Goal: Information Seeking & Learning: Learn about a topic

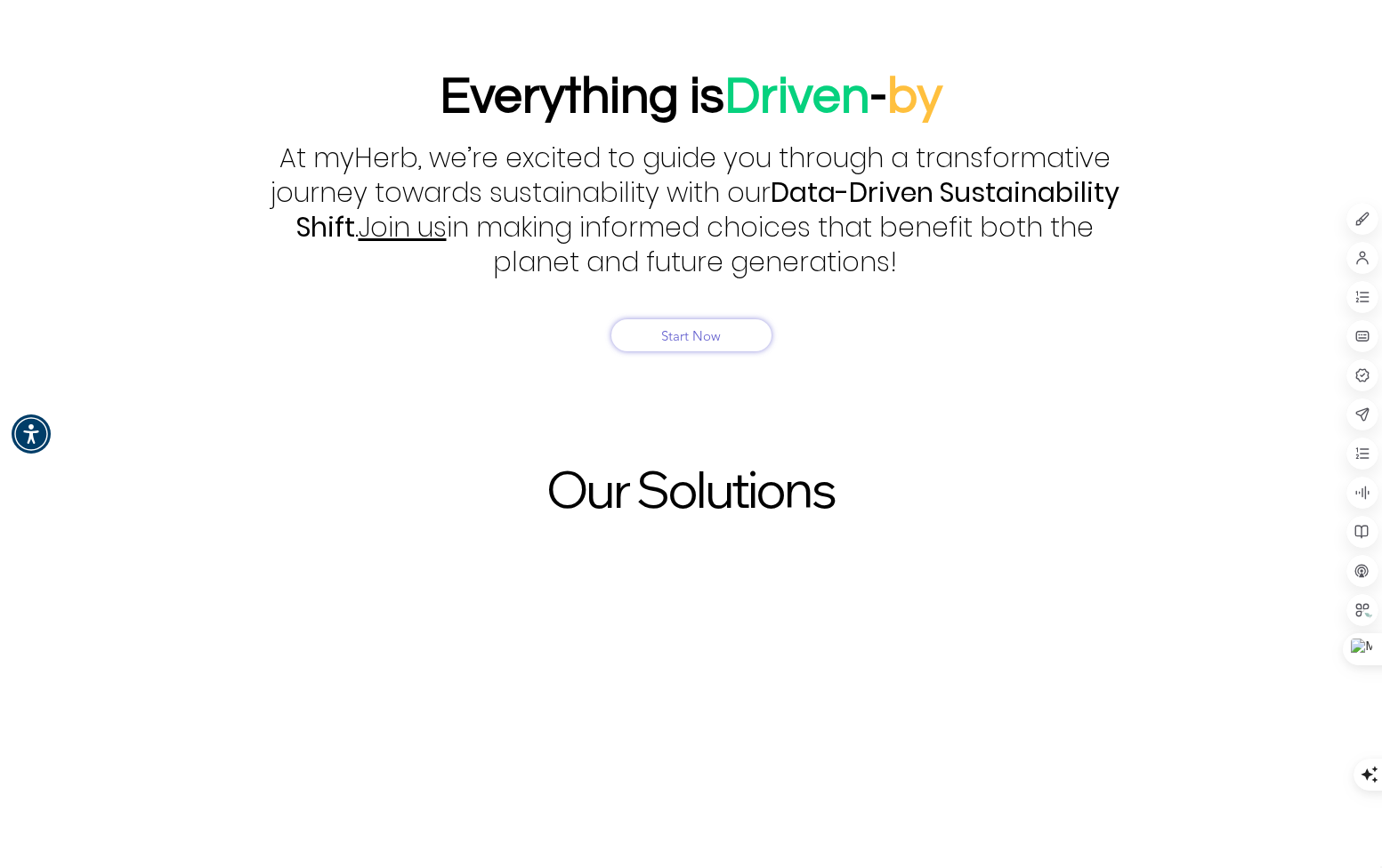
click at [1098, 564] on div "EcoPrompts Sustainability Prompts Bank Try EcoPrompts EcoShift Sustainable Livi…" at bounding box center [691, 797] width 1382 height 466
click at [1365, 417] on icon at bounding box center [1362, 414] width 16 height 16
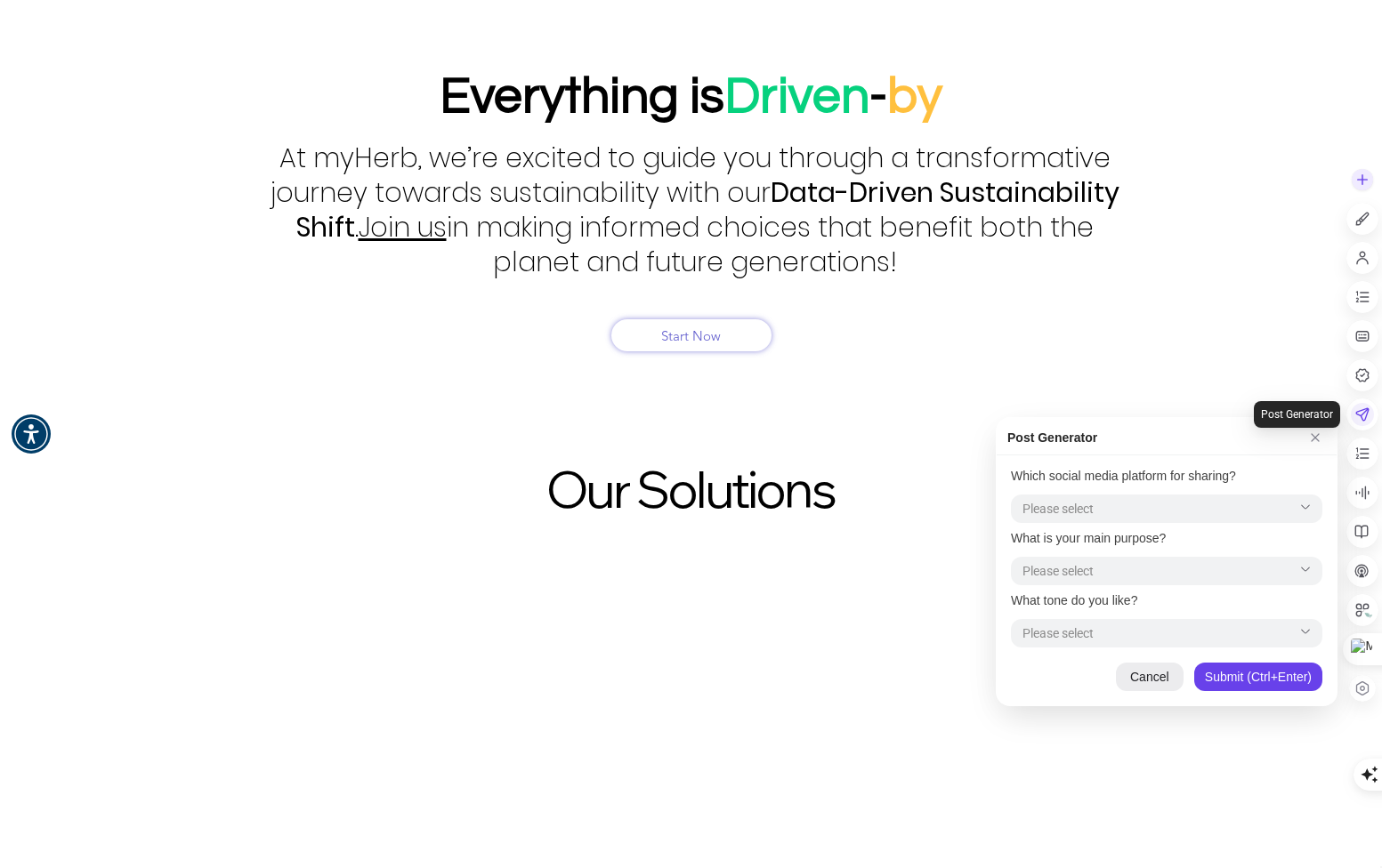
click at [1365, 417] on icon at bounding box center [1362, 414] width 16 height 16
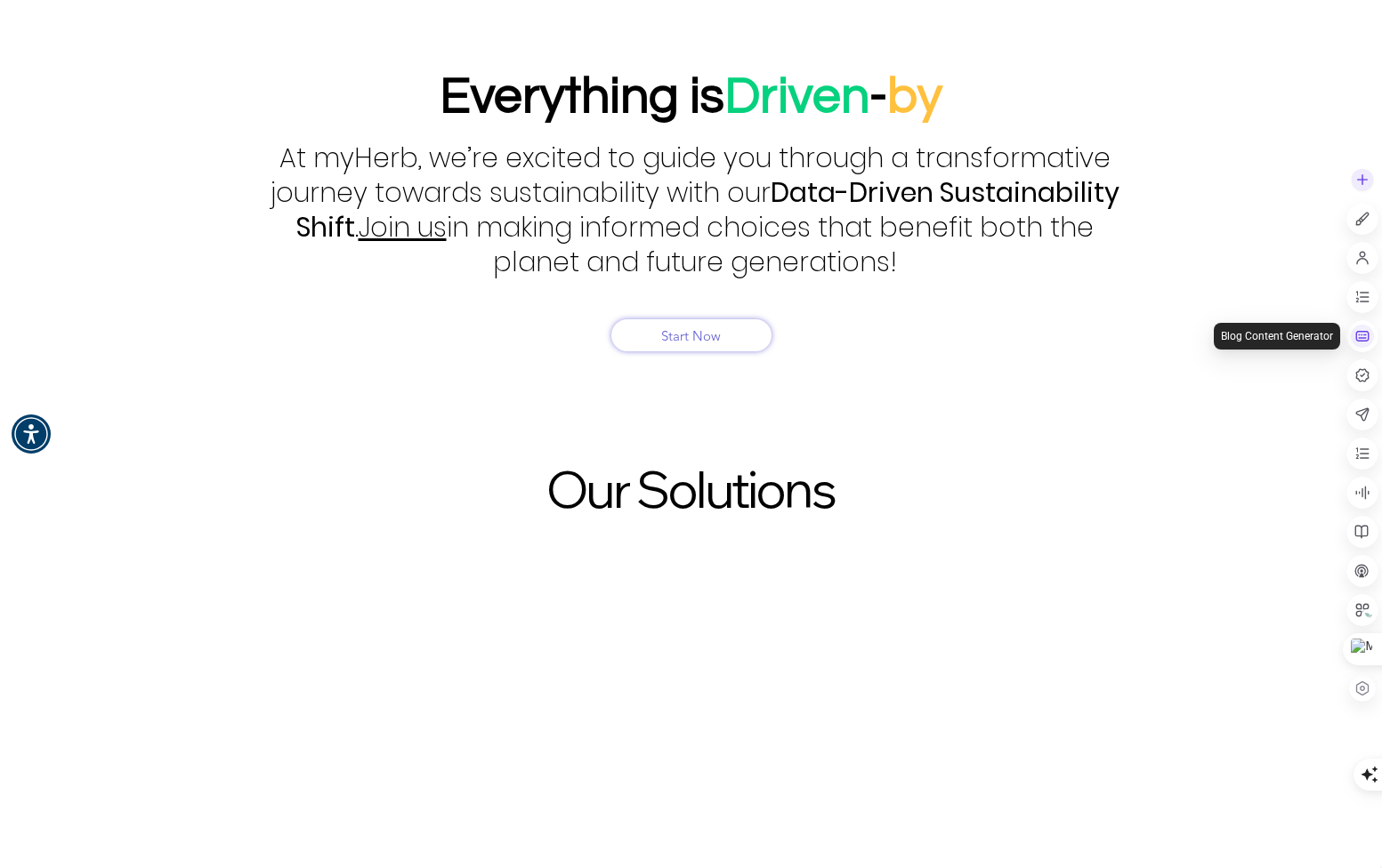
click at [1358, 328] on icon at bounding box center [1362, 335] width 16 height 16
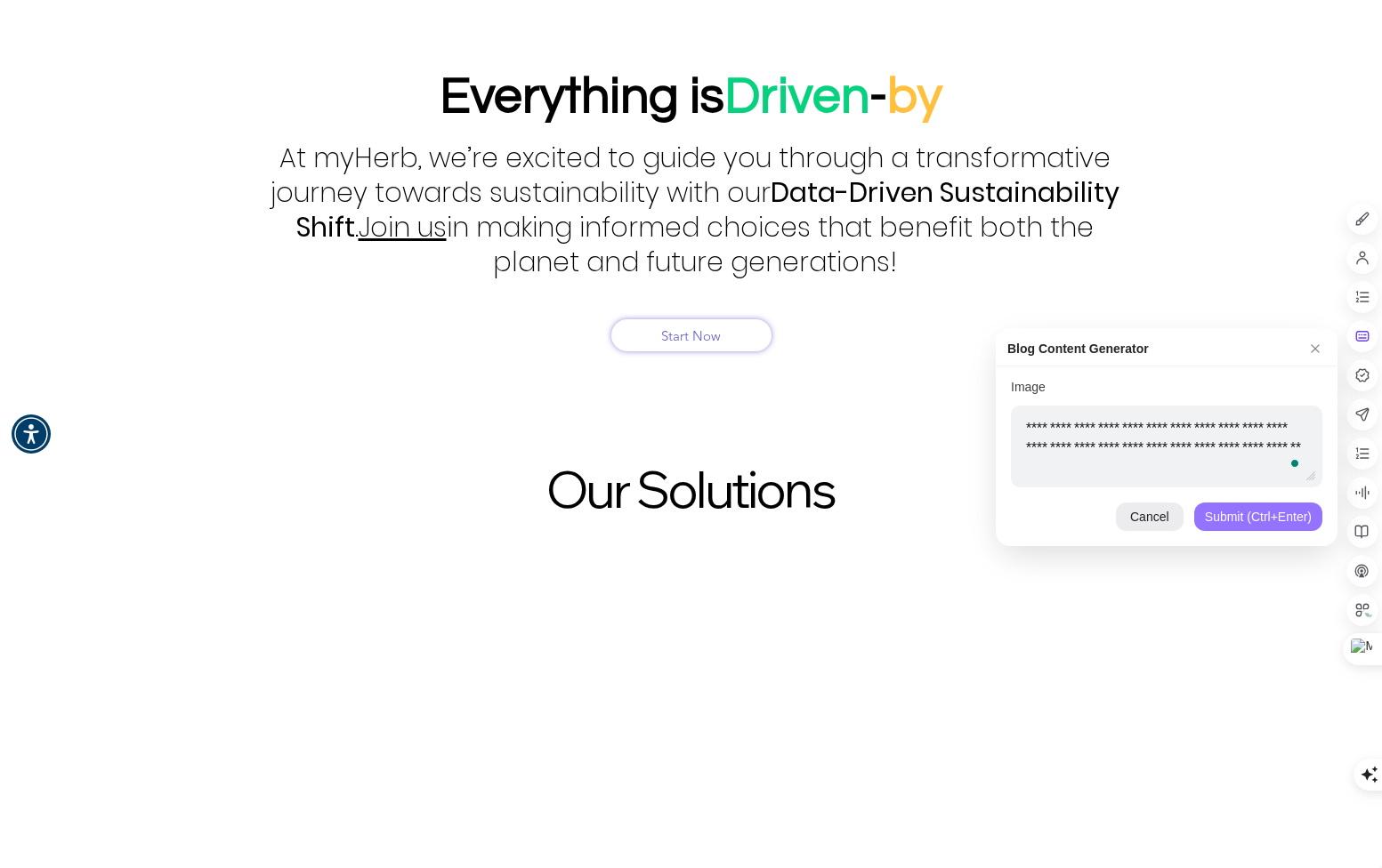
click at [1258, 519] on div "Submit (Ctrl+Enter)" at bounding box center [1258, 516] width 128 height 29
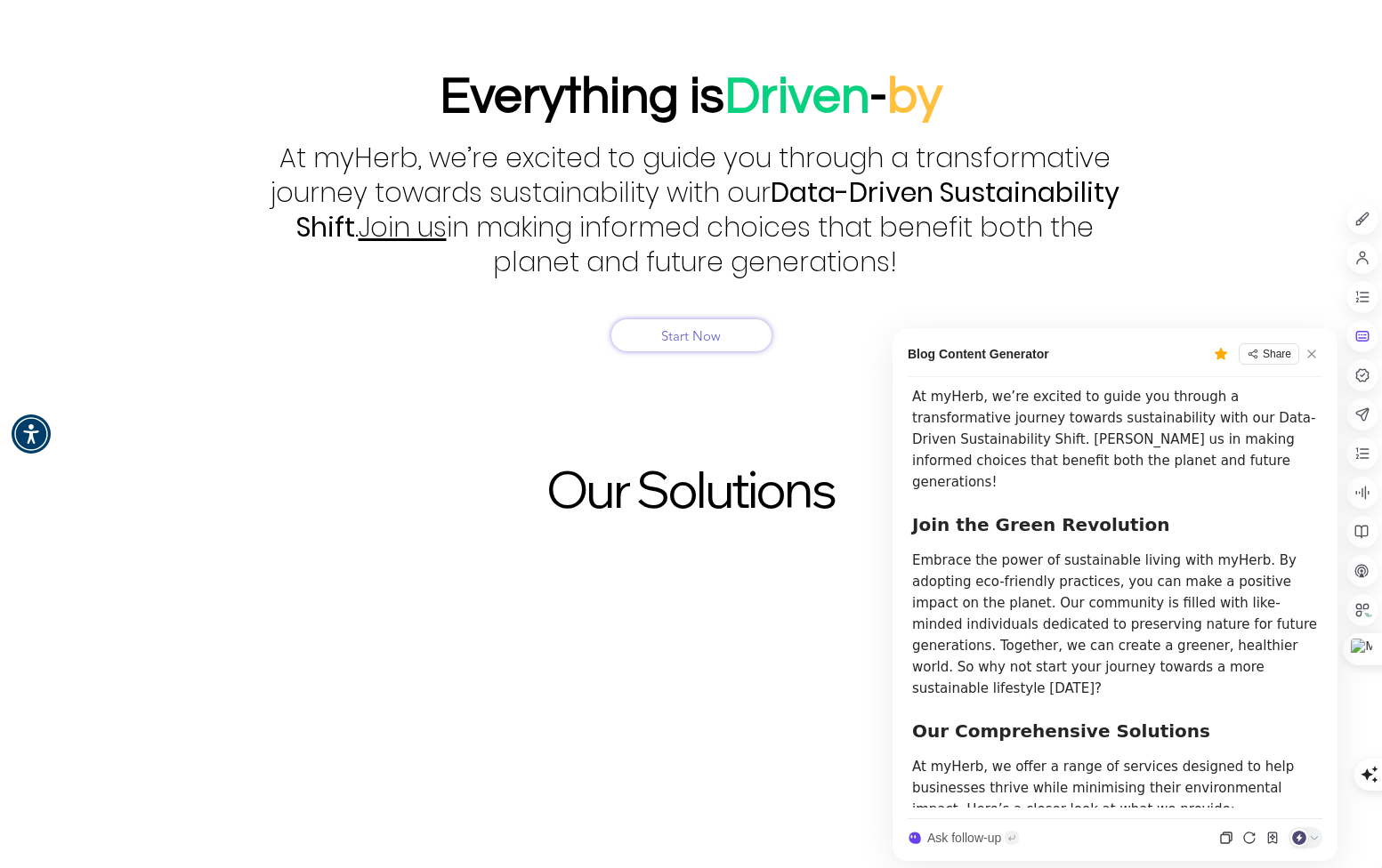
click at [1000, 838] on span "Ask follow-up" at bounding box center [964, 838] width 74 height 14
click at [1018, 836] on input "**********" at bounding box center [1111, 837] width 361 height 29
click at [1020, 647] on p "Embrace the power of sustainable living with myHerb. By adopting eco-friendly p…" at bounding box center [1117, 622] width 410 height 150
click at [1022, 836] on input "**********" at bounding box center [1111, 837] width 361 height 29
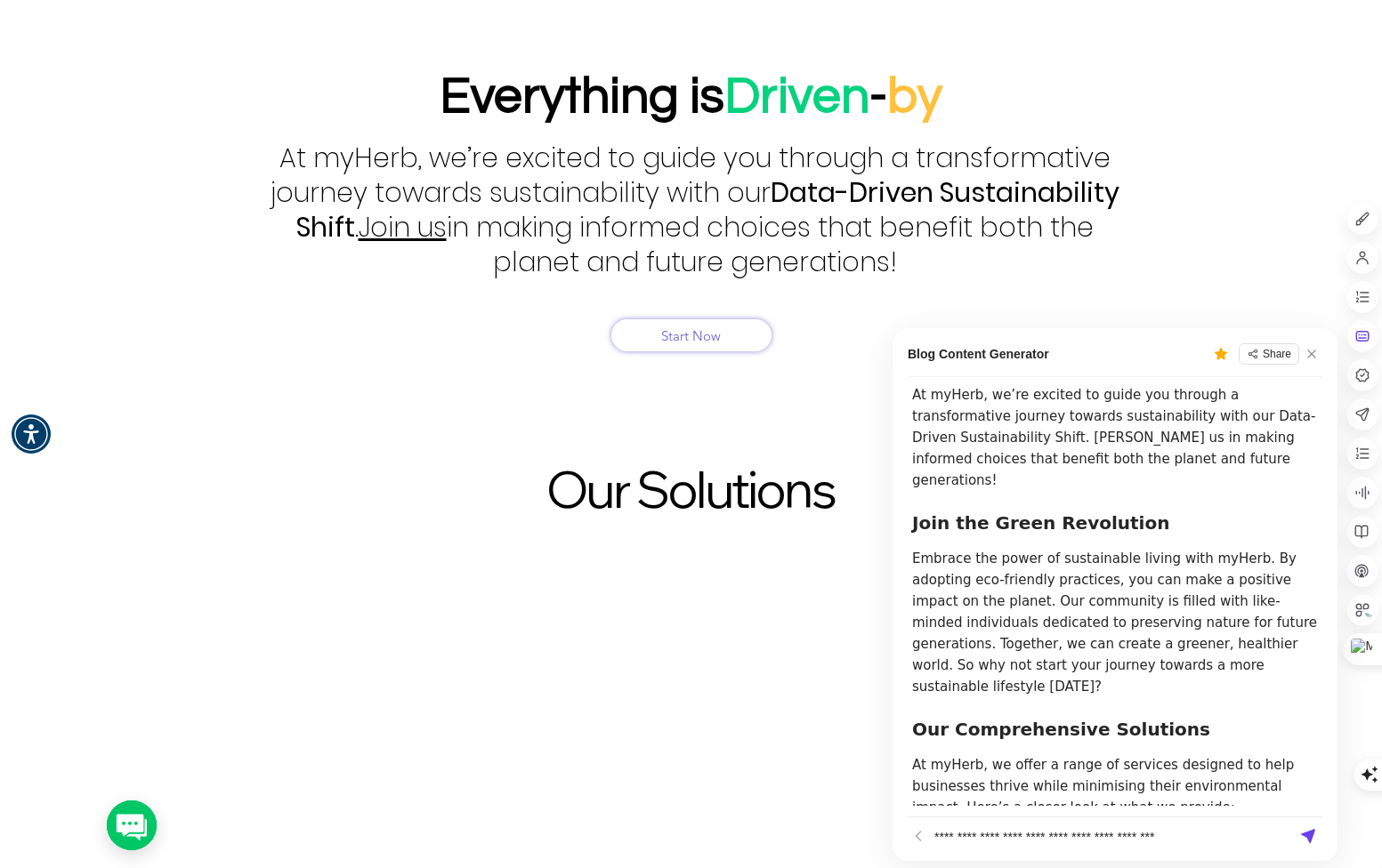
type input "**********"
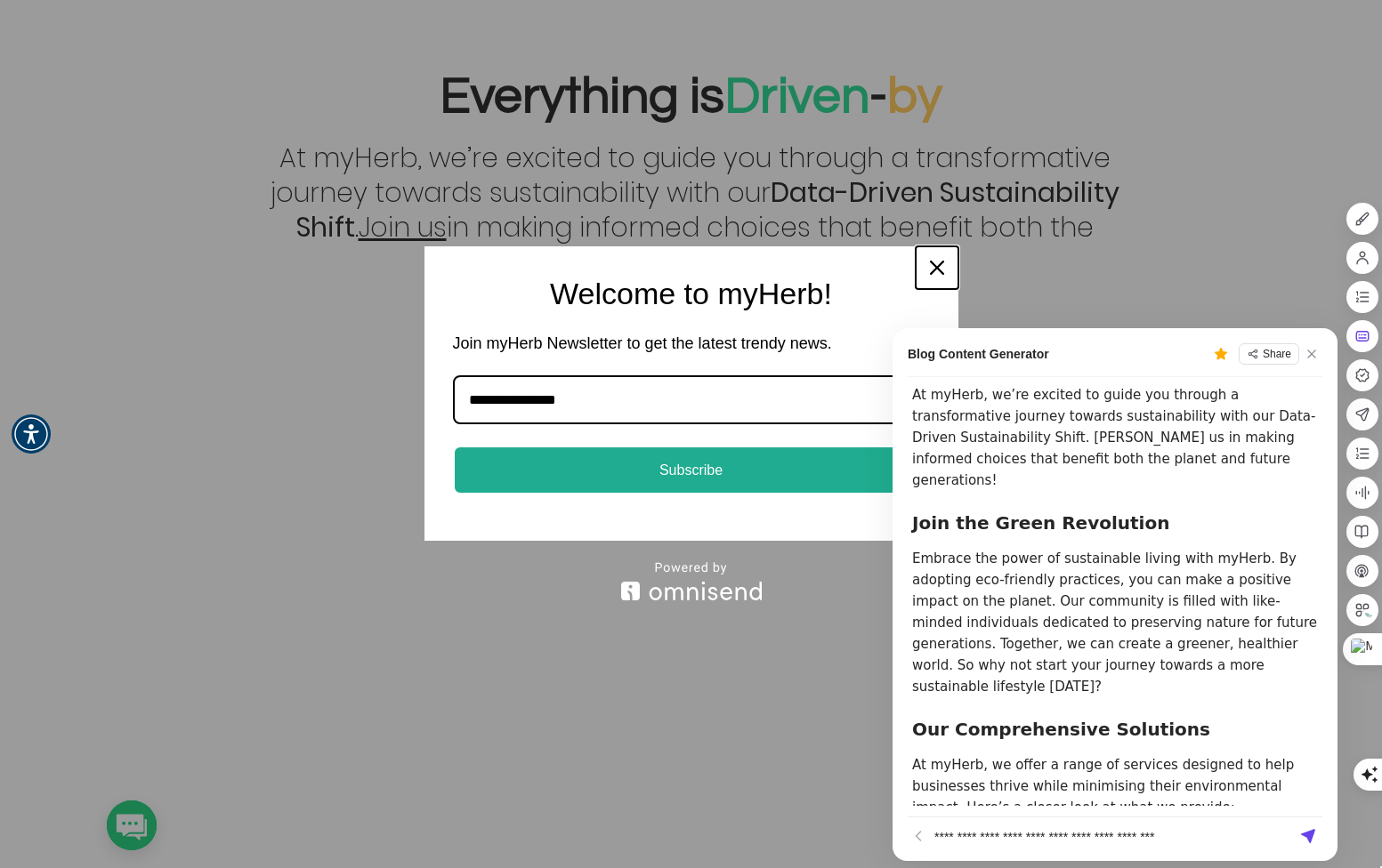
click at [936, 266] on icon "close icon" at bounding box center [937, 267] width 14 height 14
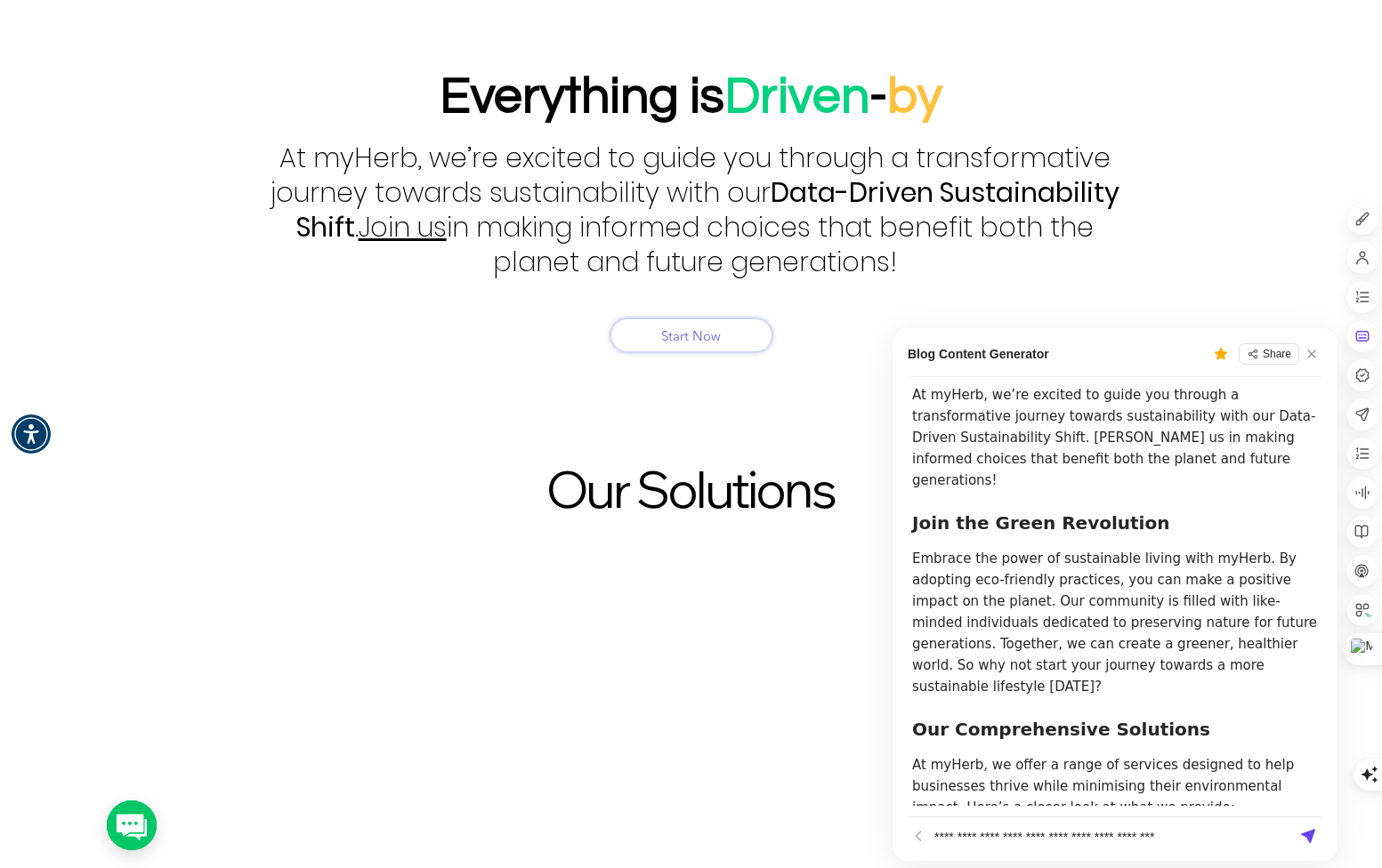
click at [1194, 840] on input "**********" at bounding box center [1111, 837] width 361 height 29
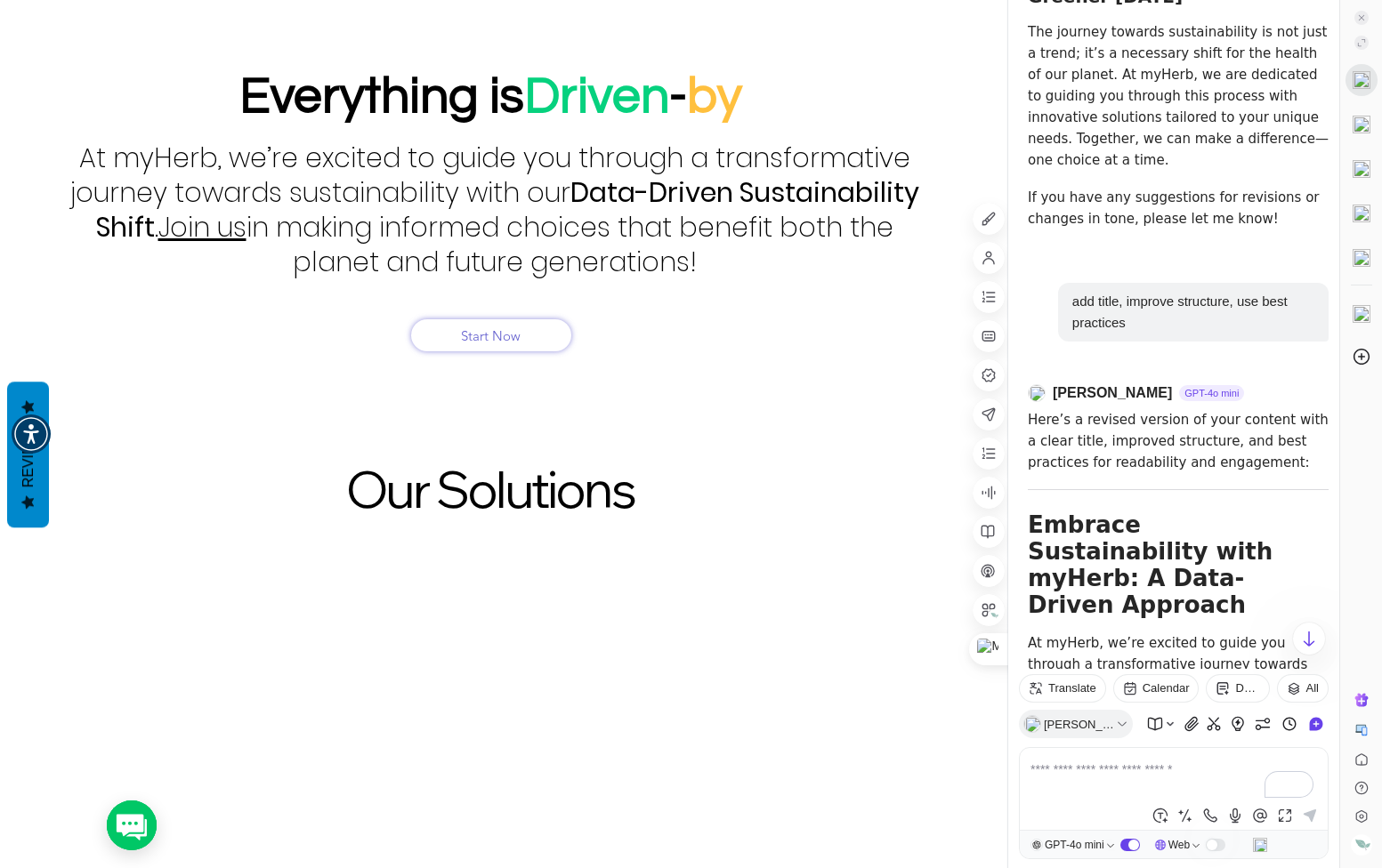
scroll to position [2242, 0]
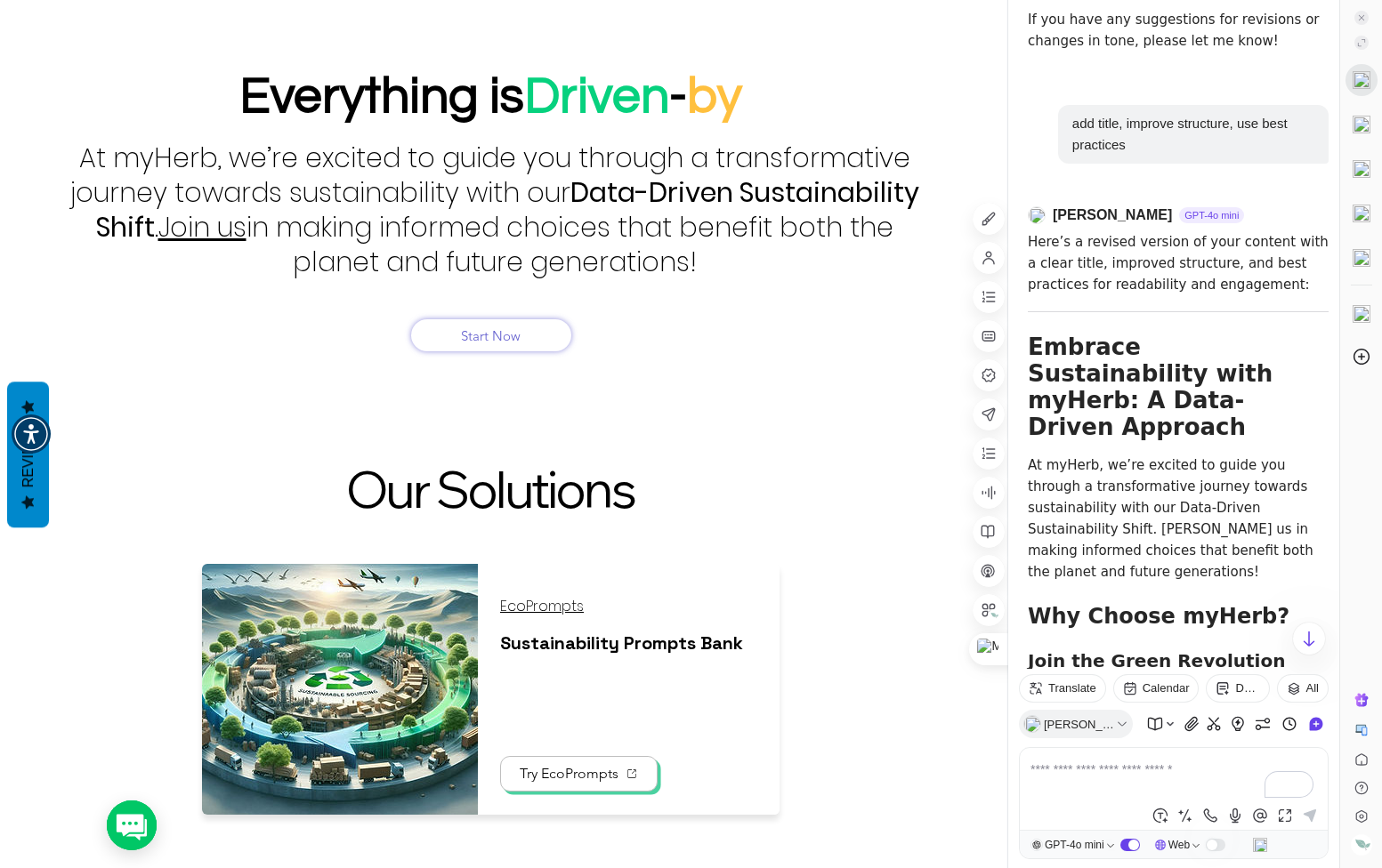
drag, startPoint x: 1030, startPoint y: 314, endPoint x: 1131, endPoint y: 458, distance: 175.9
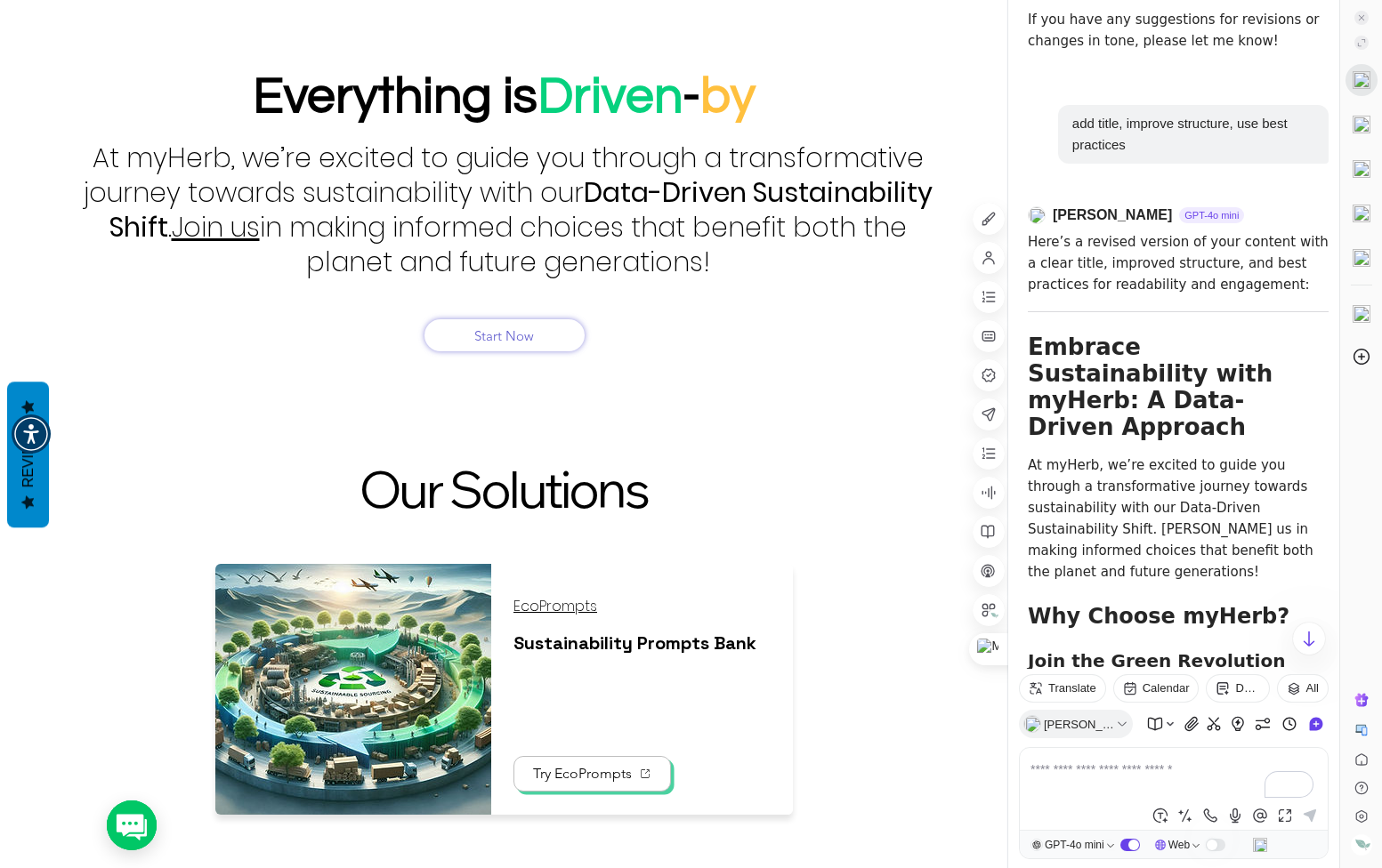
drag, startPoint x: 1131, startPoint y: 458, endPoint x: 1101, endPoint y: 290, distance: 170.7
click at [1101, 454] on p "At myHerb, we’re excited to guide you through a transformative journey towards …" at bounding box center [1179, 518] width 301 height 128
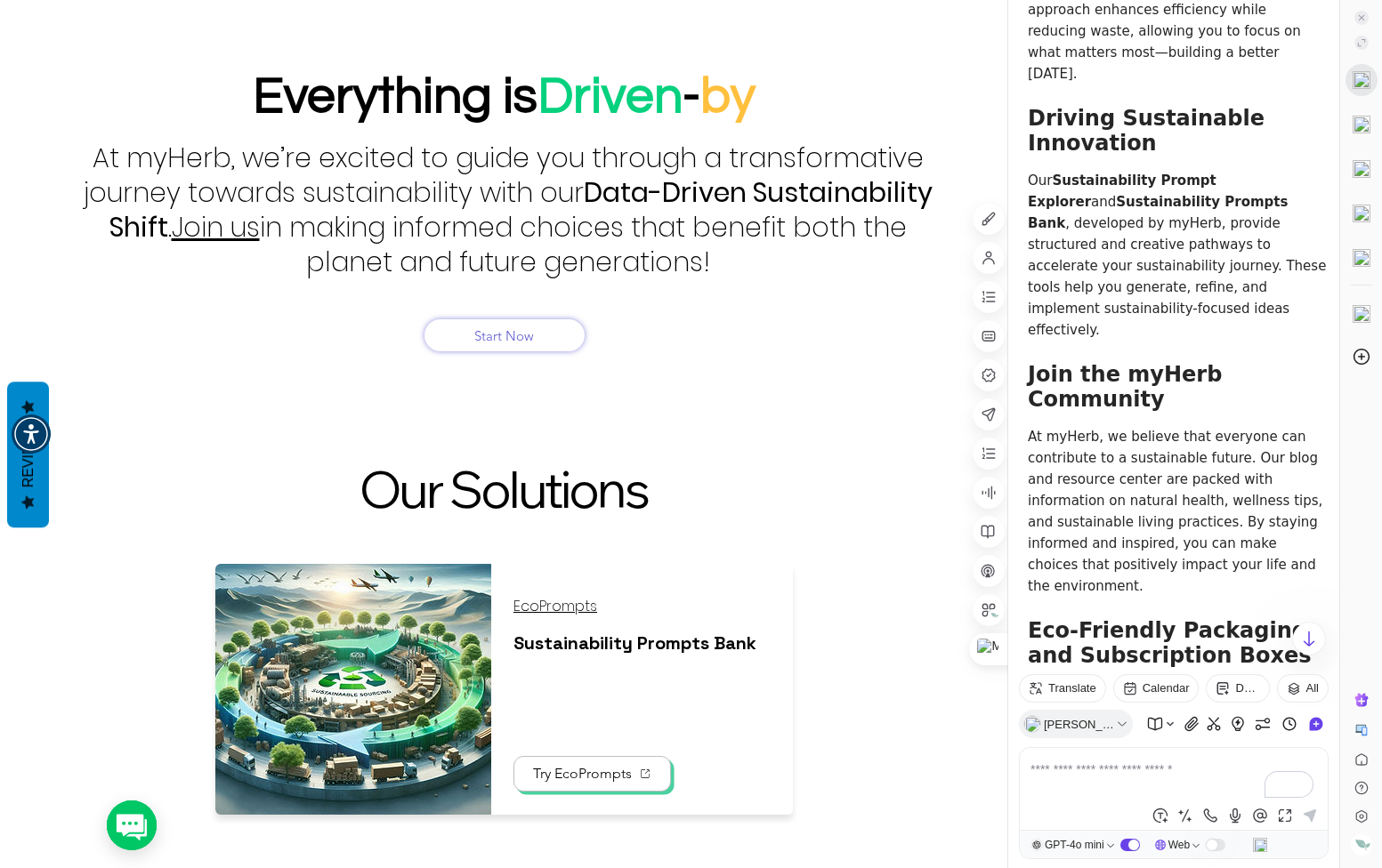
scroll to position [3843, 0]
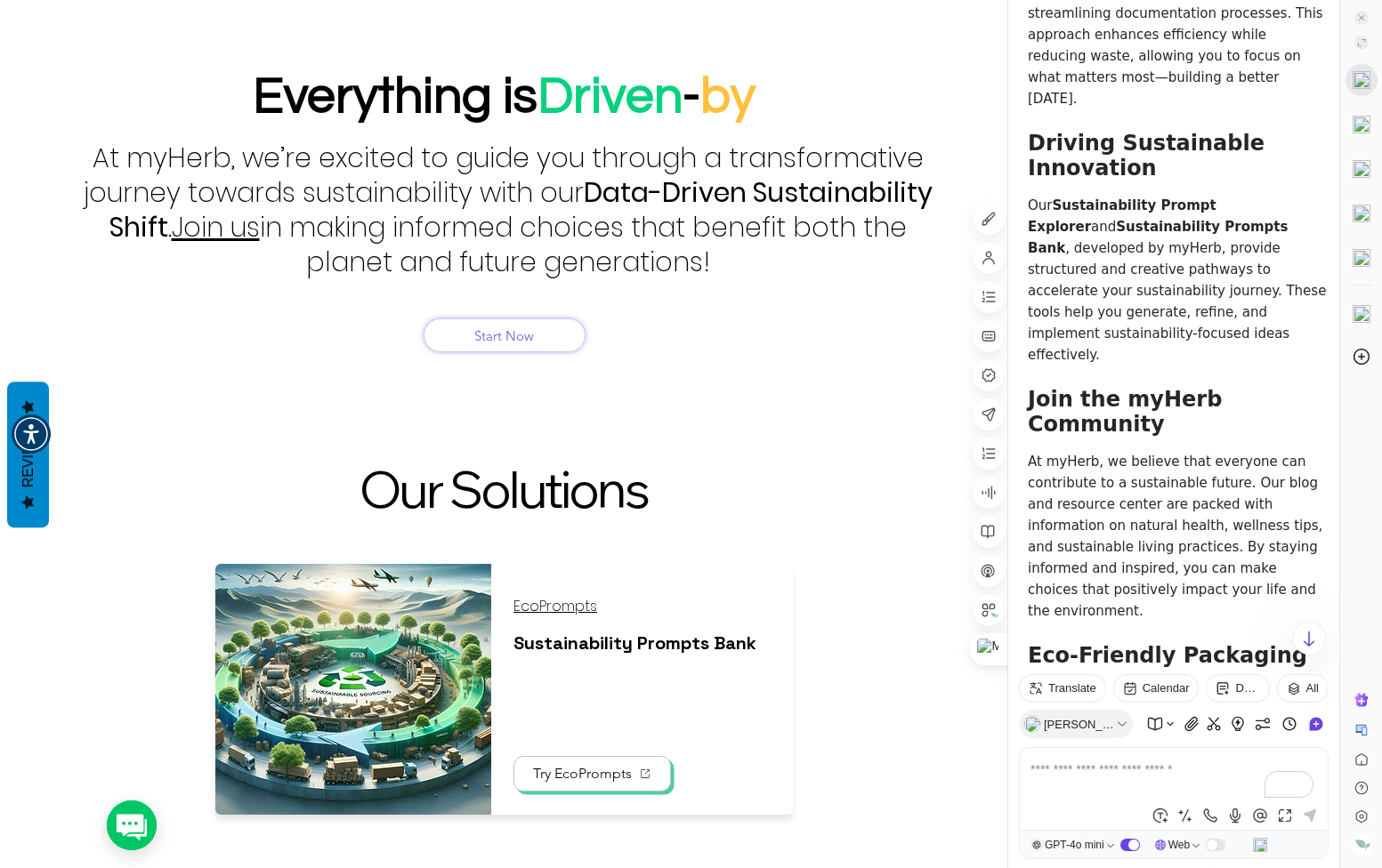
drag, startPoint x: 1029, startPoint y: 139, endPoint x: 1312, endPoint y: 613, distance: 552.1
click at [1312, 613] on div "Here’s a revised version of your content with a clear title, improved structure…" at bounding box center [1179, 98] width 301 height 2937
drag, startPoint x: 1312, startPoint y: 613, endPoint x: 1153, endPoint y: 524, distance: 182.2
click at [1077, 838] on span "GPT-4o mini" at bounding box center [1074, 844] width 60 height 12
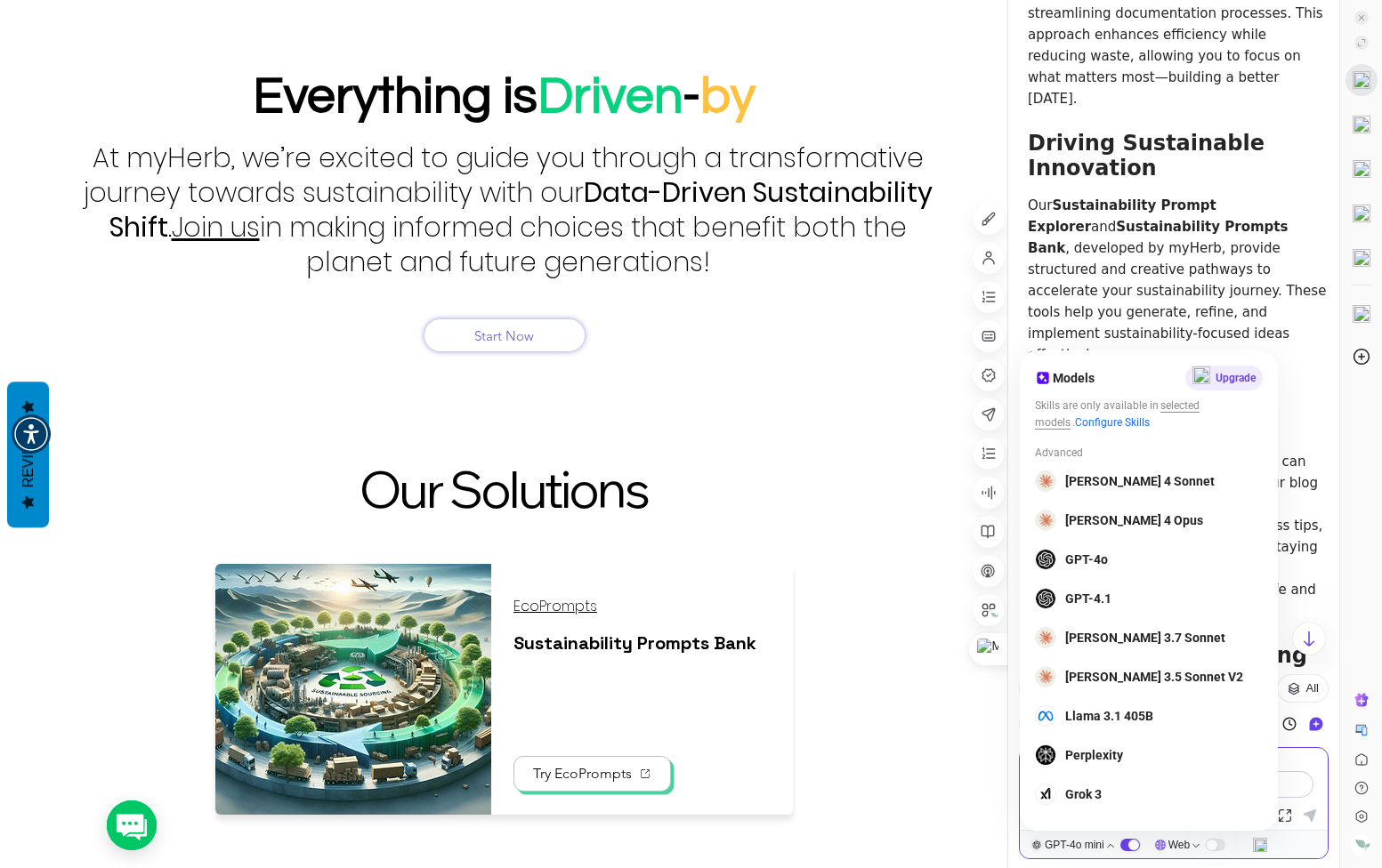
scroll to position [911, 0]
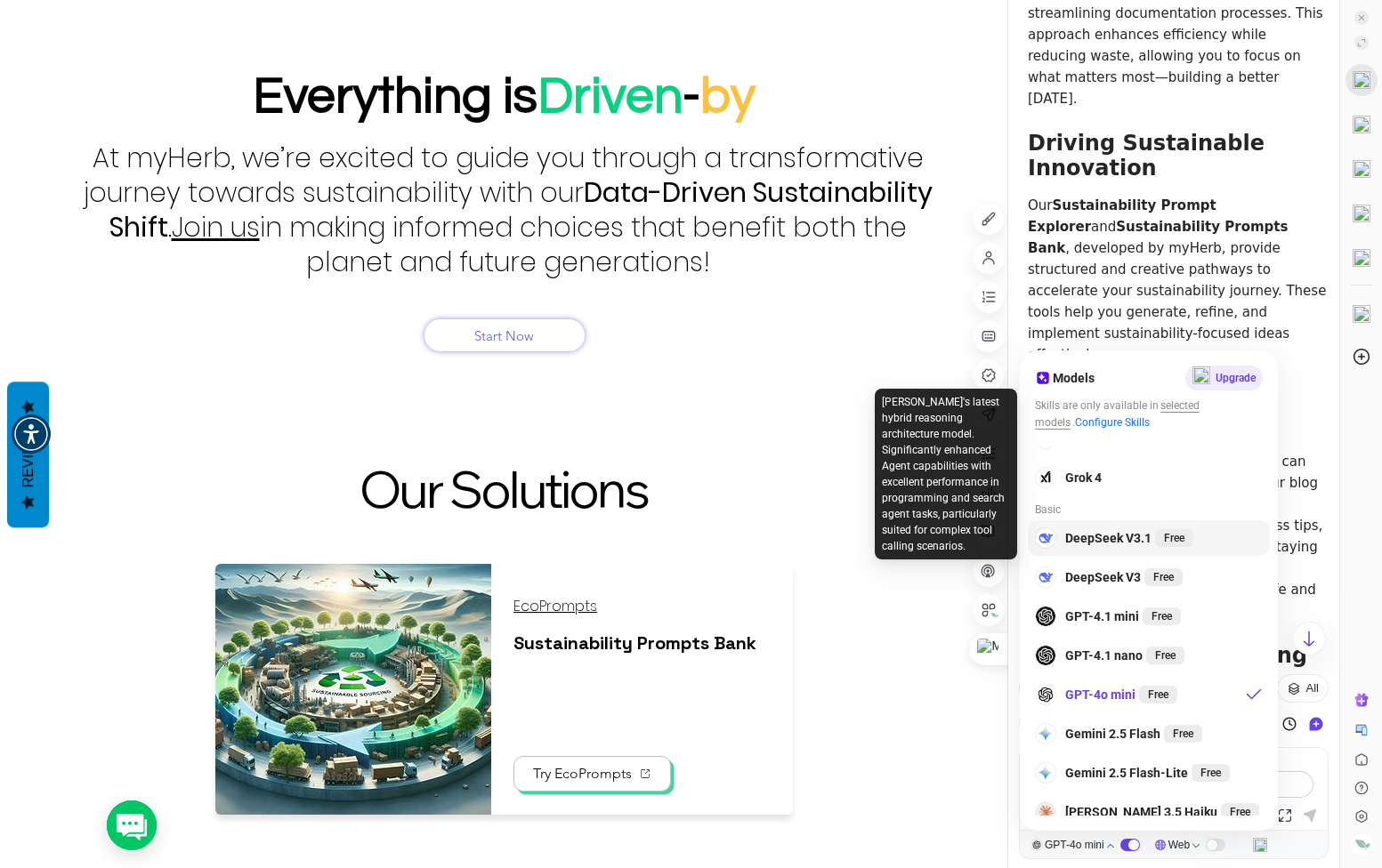
click at [1085, 527] on span "DeepSeek V3.1" at bounding box center [1108, 537] width 86 height 21
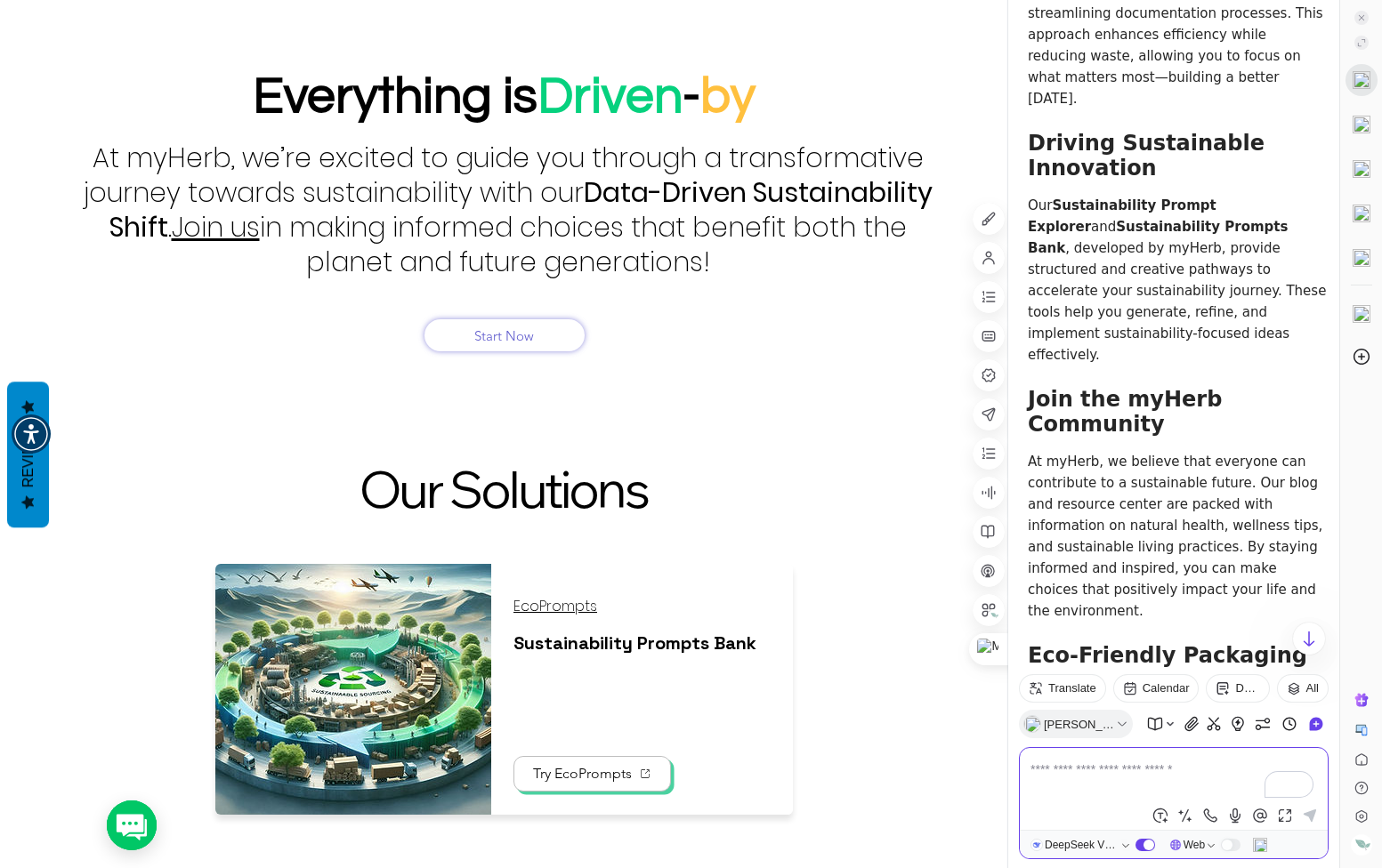
click at [1227, 847] on span at bounding box center [1228, 845] width 11 height 11
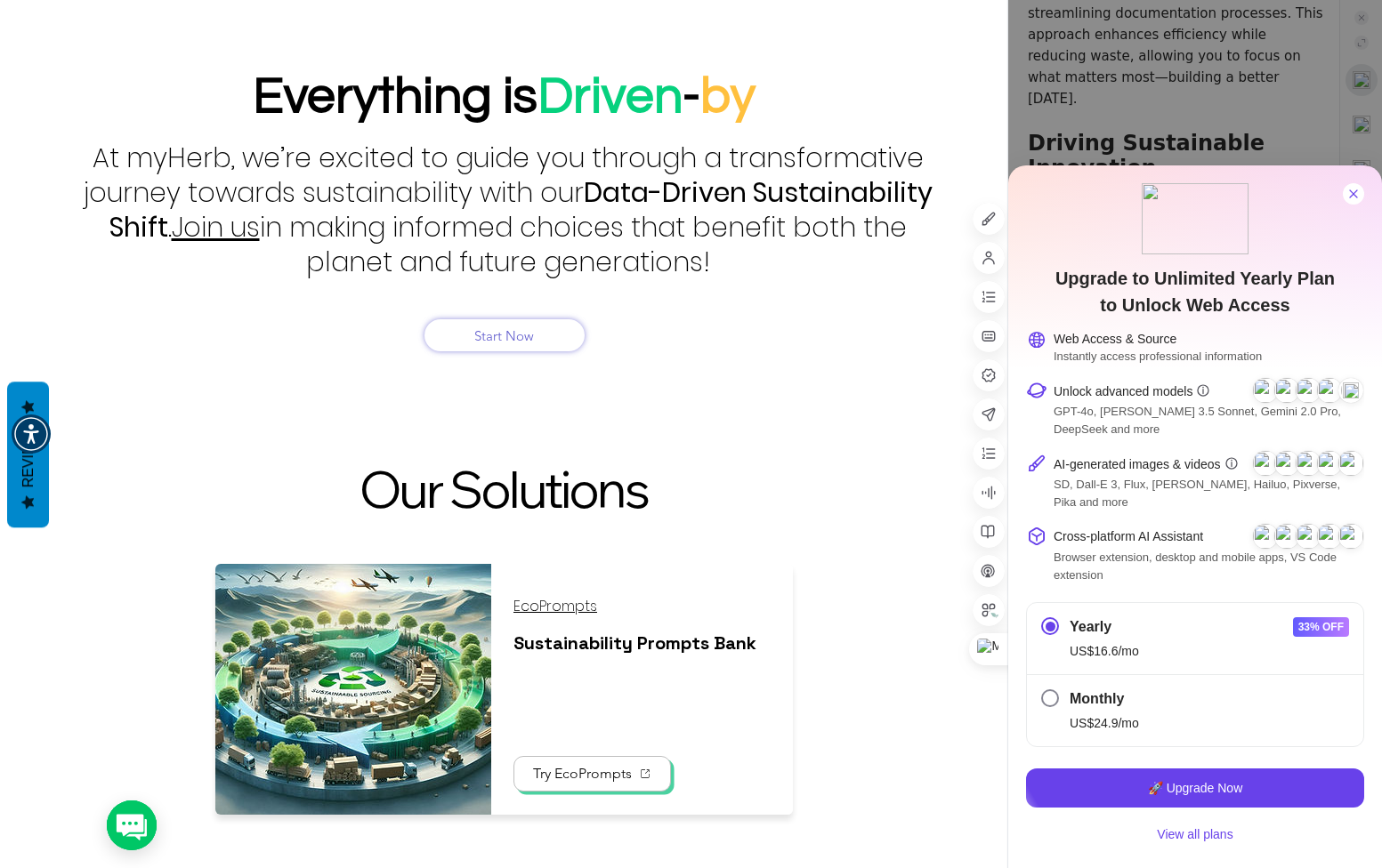
click at [1349, 201] on icon at bounding box center [1353, 193] width 14 height 14
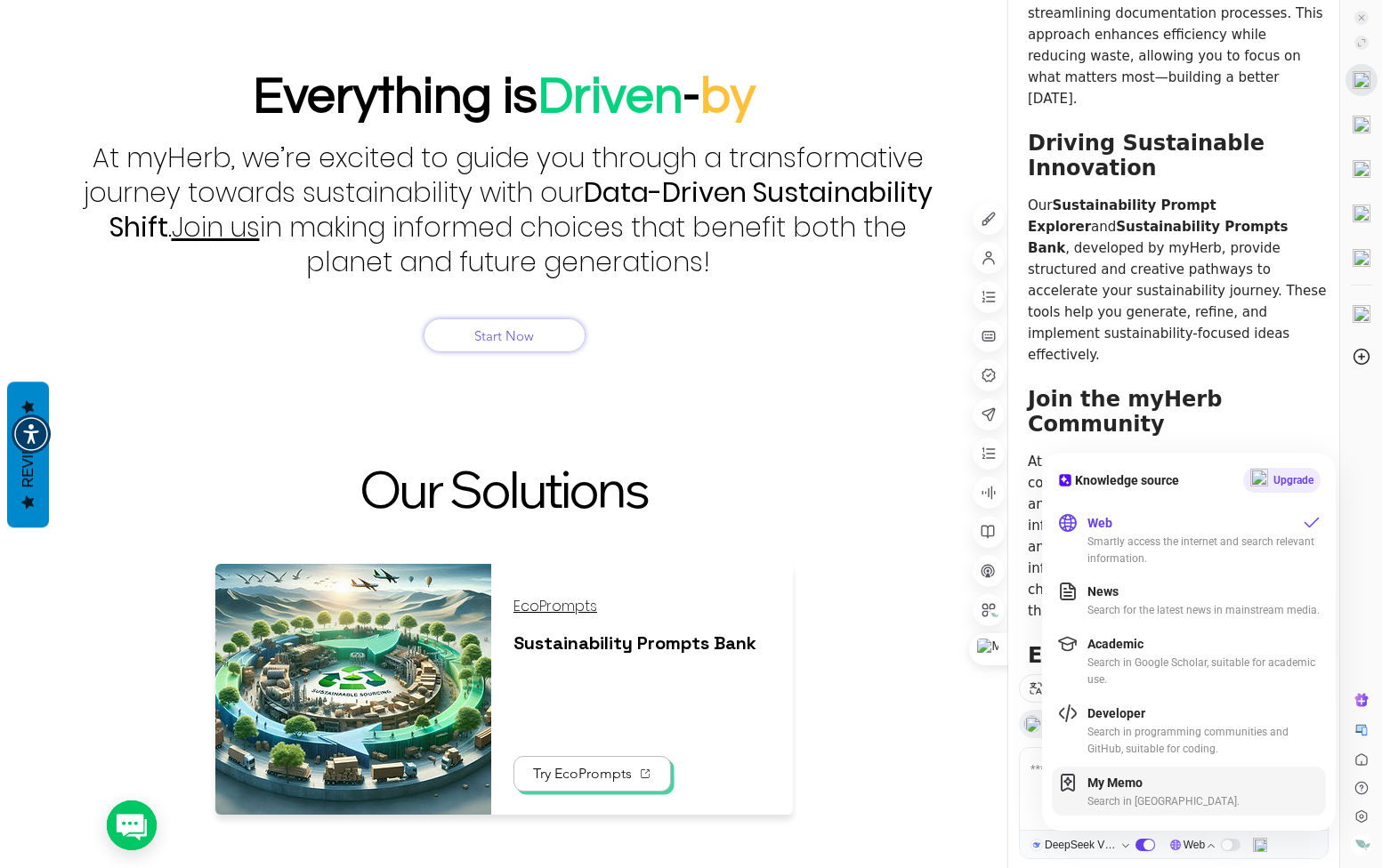
click at [1158, 802] on div "Search in Memo." at bounding box center [1204, 802] width 233 height 17
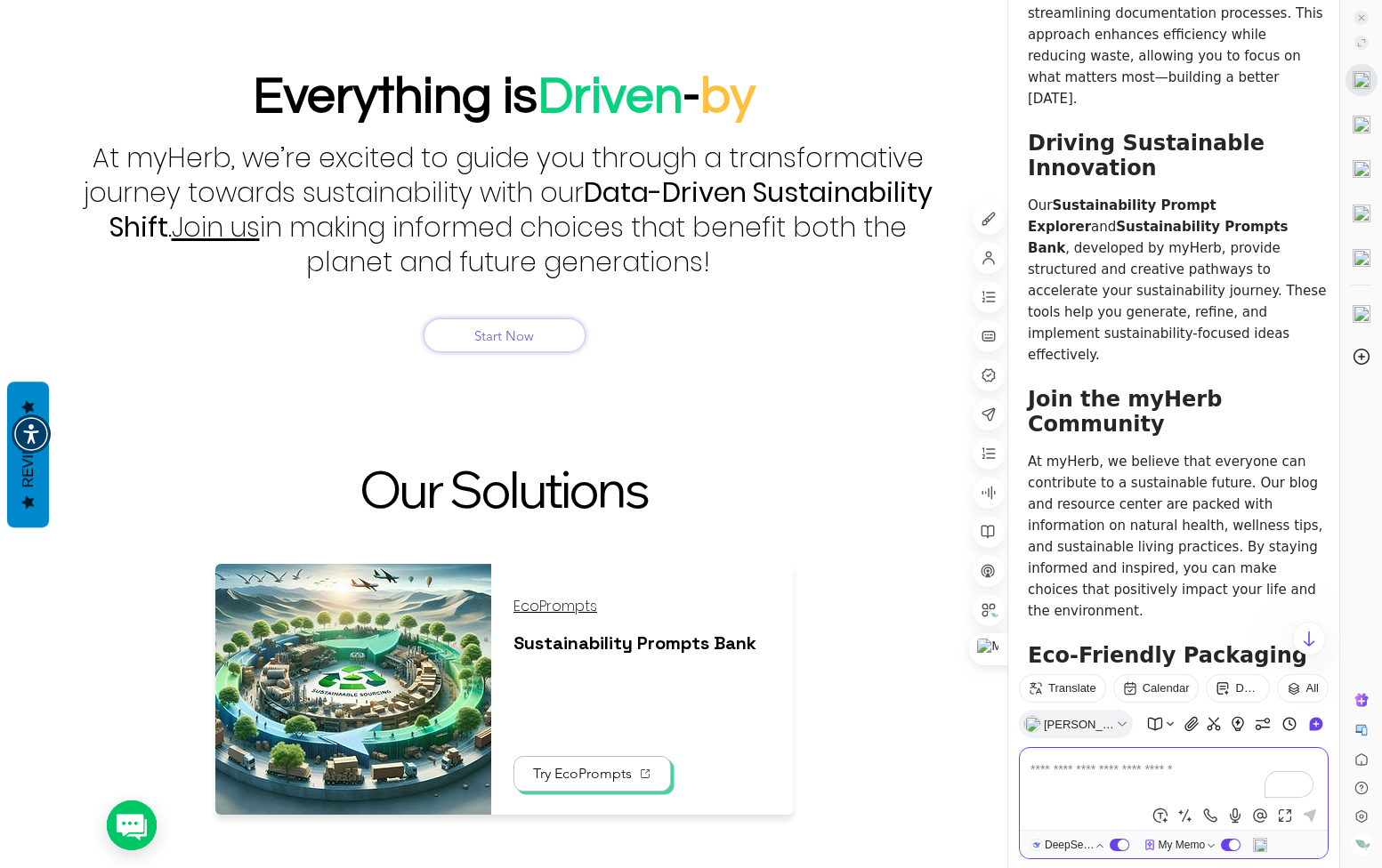
scroll to position [754, 0]
click at [1152, 641] on span "Chat with this page" at bounding box center [1139, 642] width 119 height 19
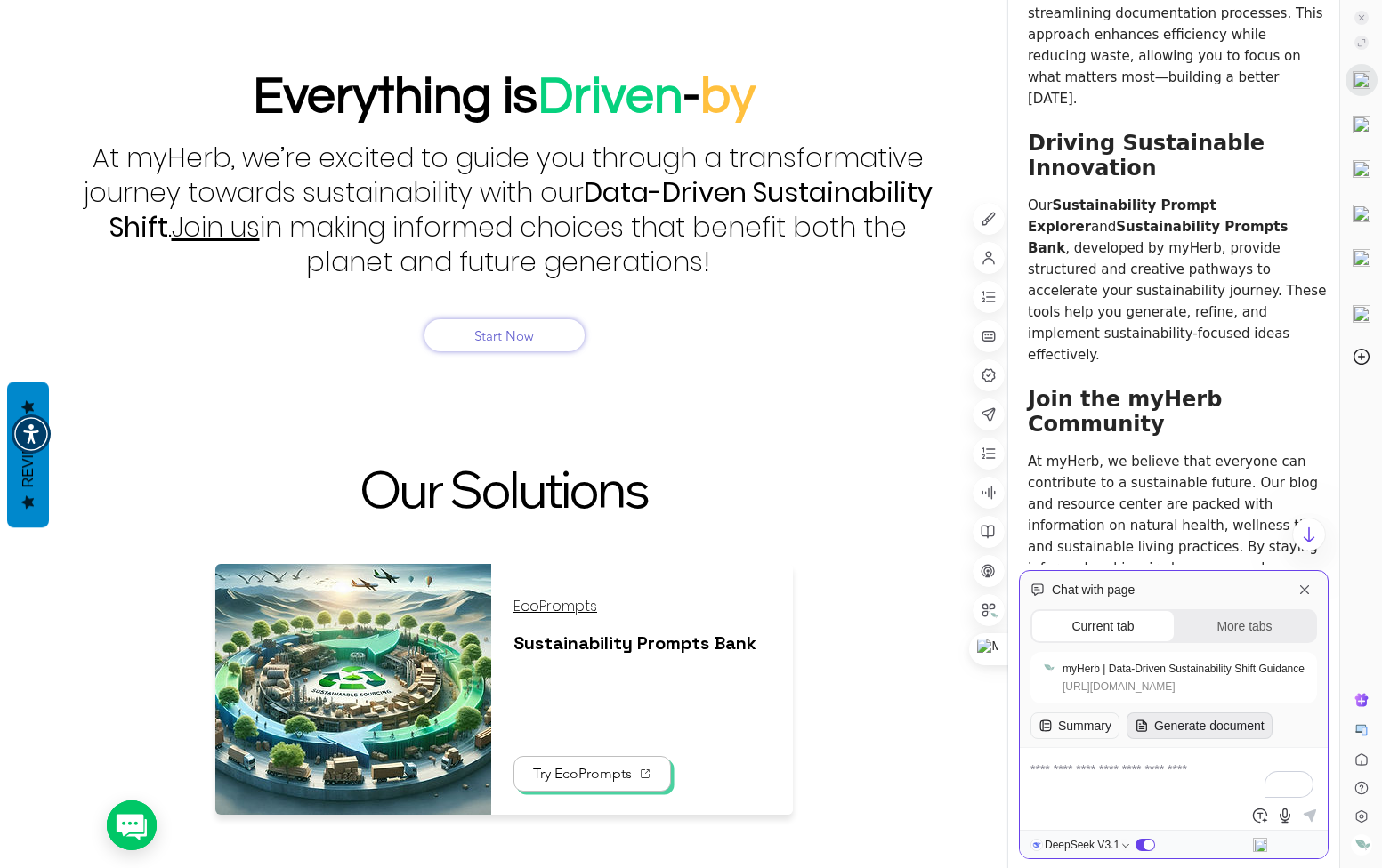
click at [1205, 720] on div "Generate document" at bounding box center [1200, 726] width 146 height 27
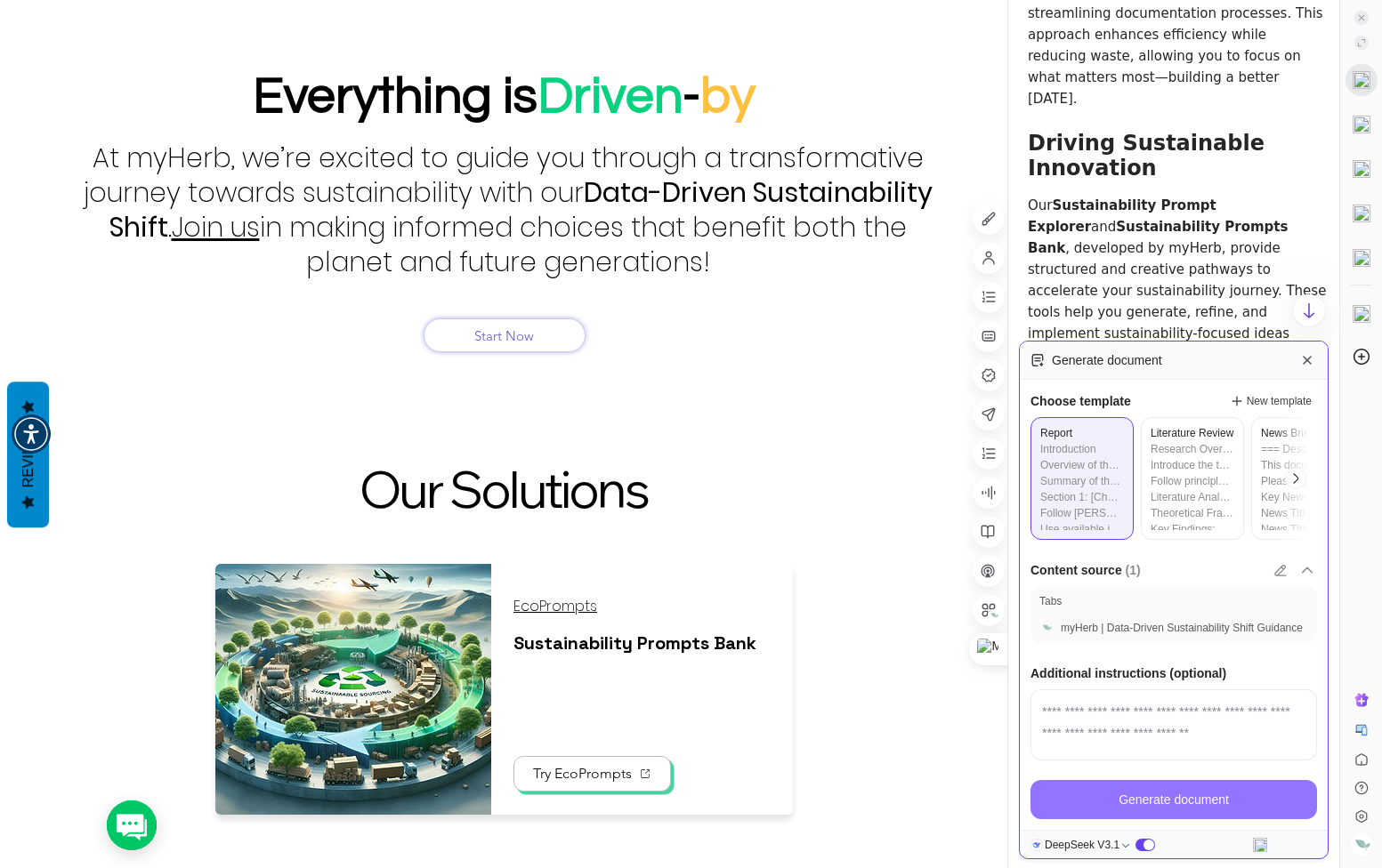
click at [1194, 792] on div "Generate document" at bounding box center [1174, 800] width 286 height 39
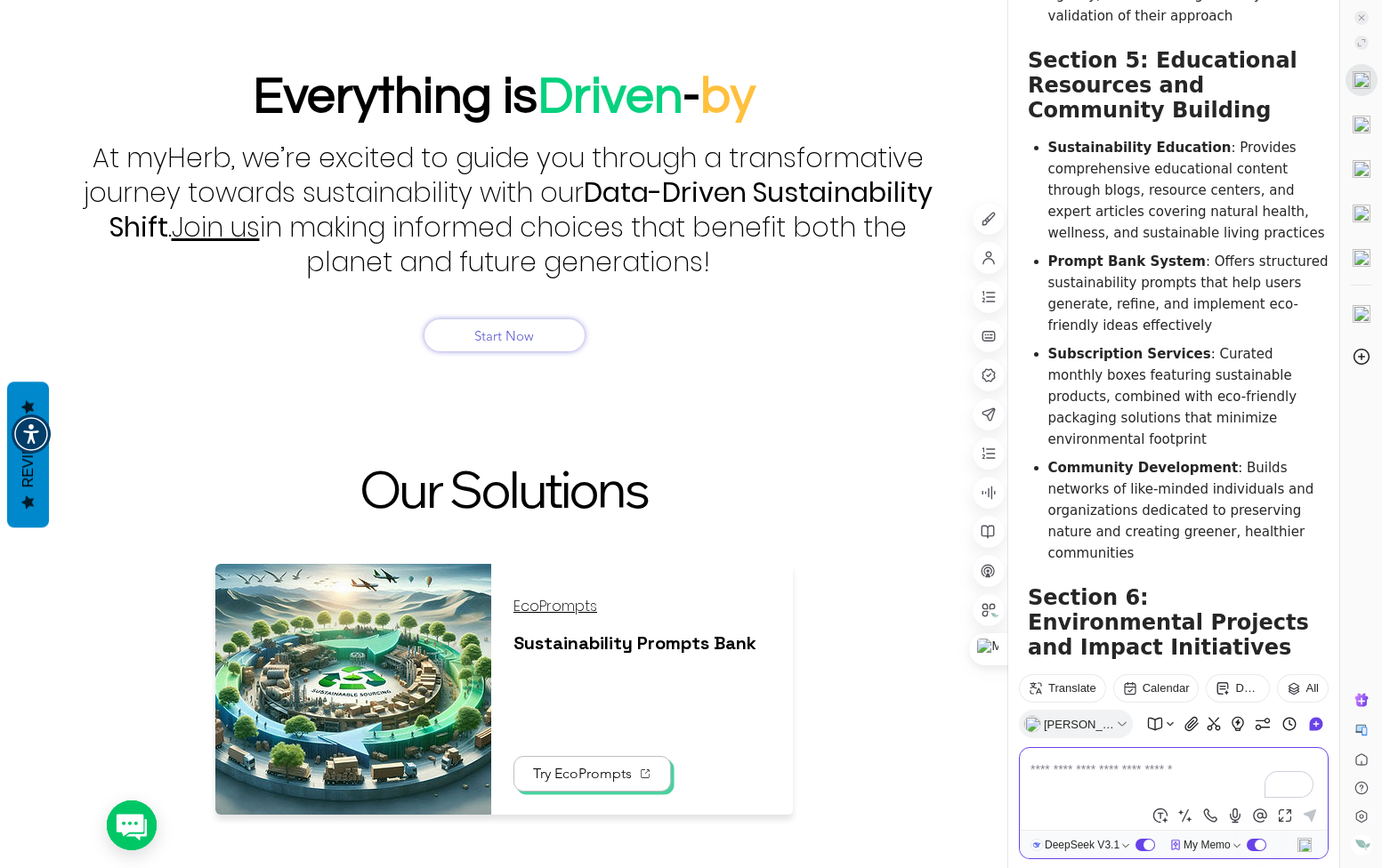
scroll to position [8633, 0]
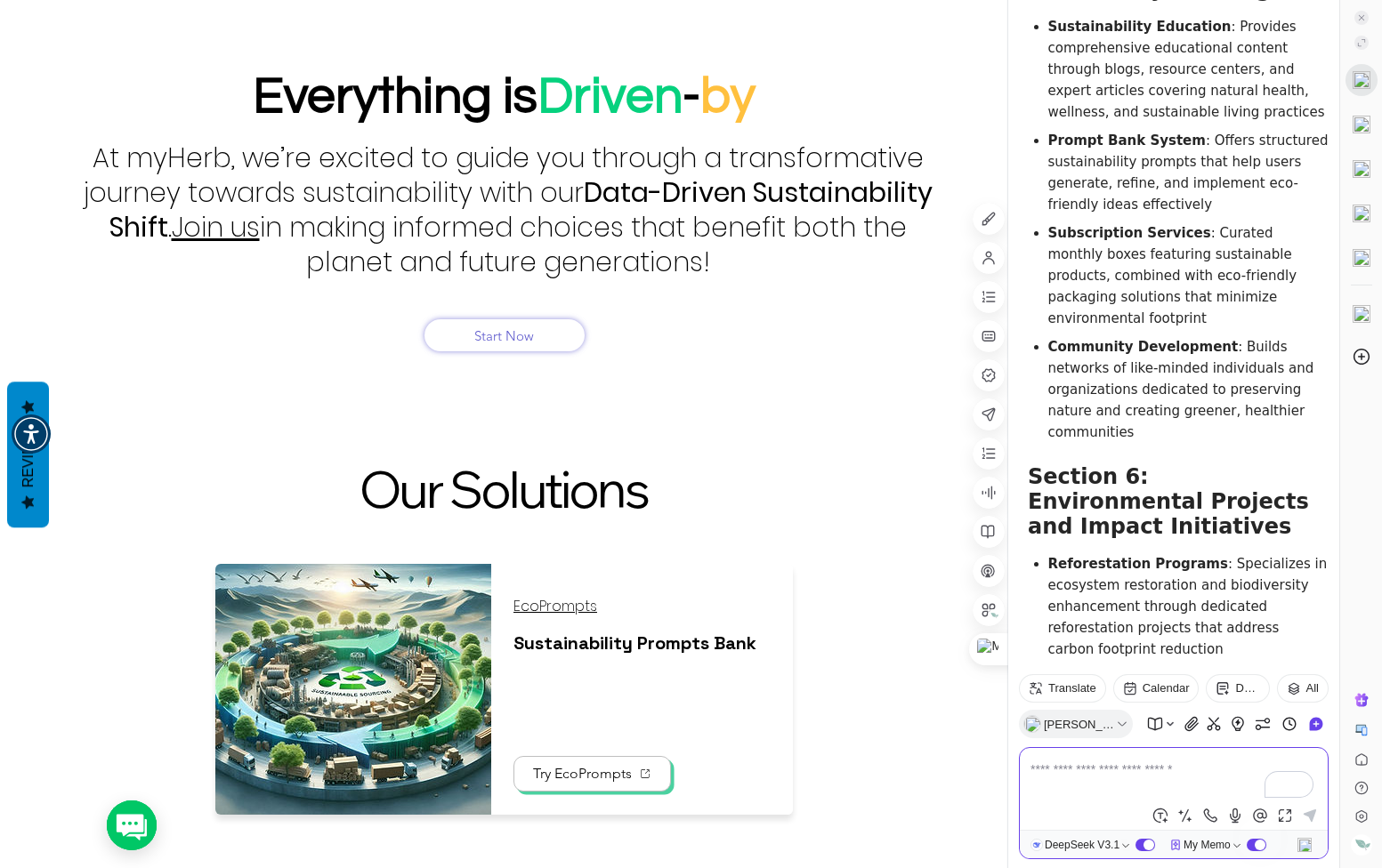
click at [1097, 781] on textarea "To enrich screen reader interactions, please activate Accessibility in Grammarl…" at bounding box center [1174, 780] width 286 height 42
type textarea "**********"
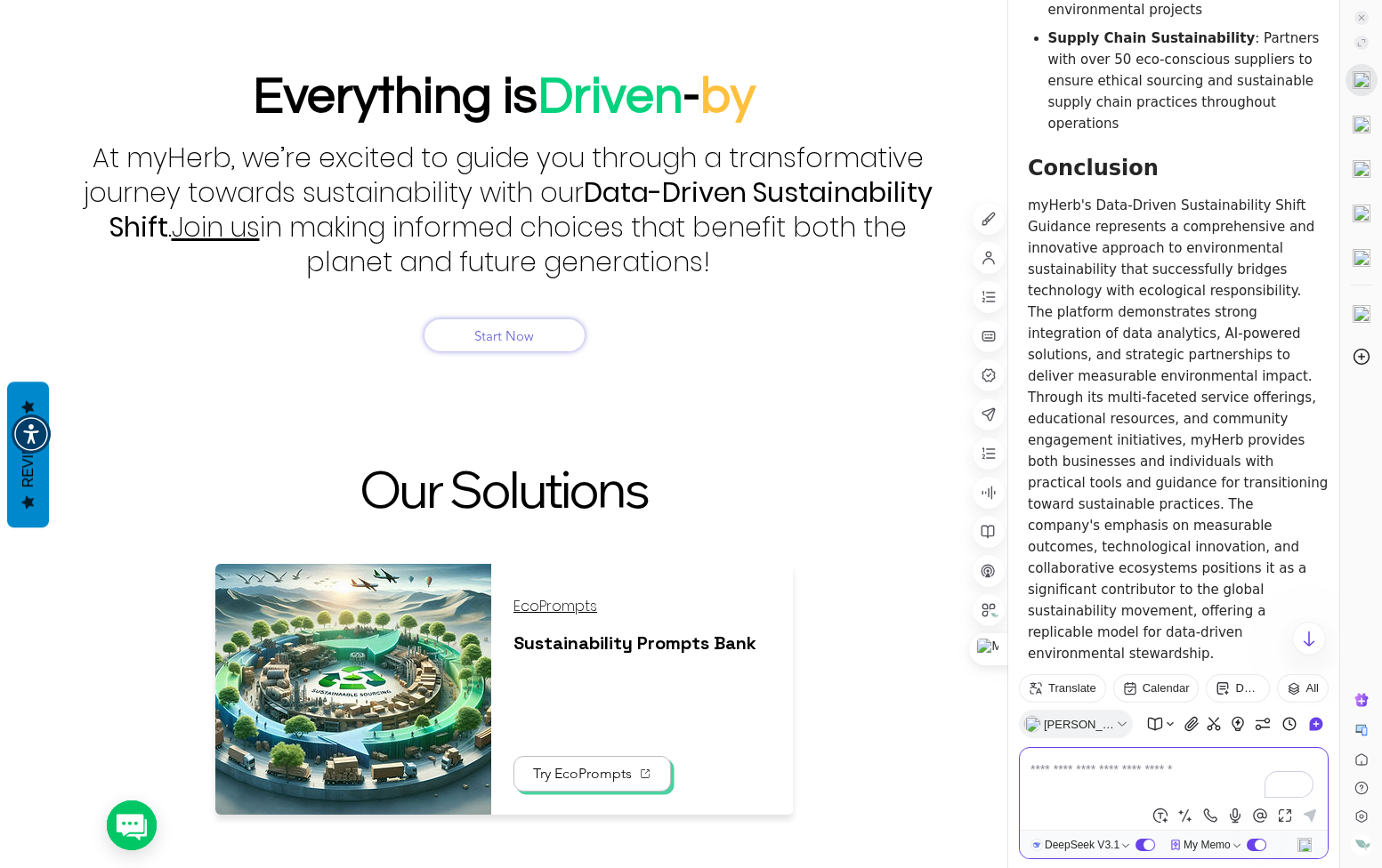
scroll to position [9508, 0]
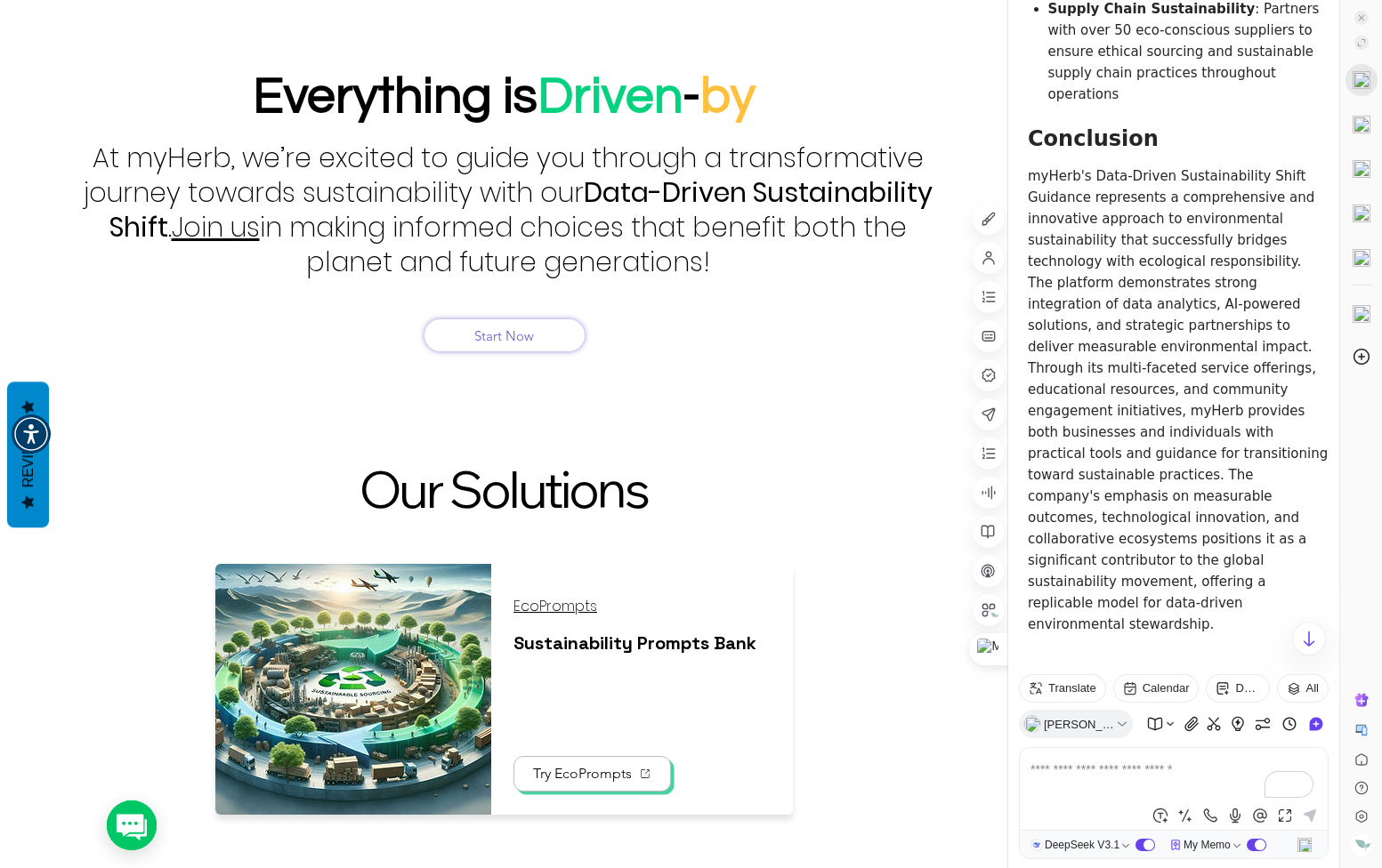
drag, startPoint x: 1074, startPoint y: 389, endPoint x: 1058, endPoint y: 395, distance: 17.1
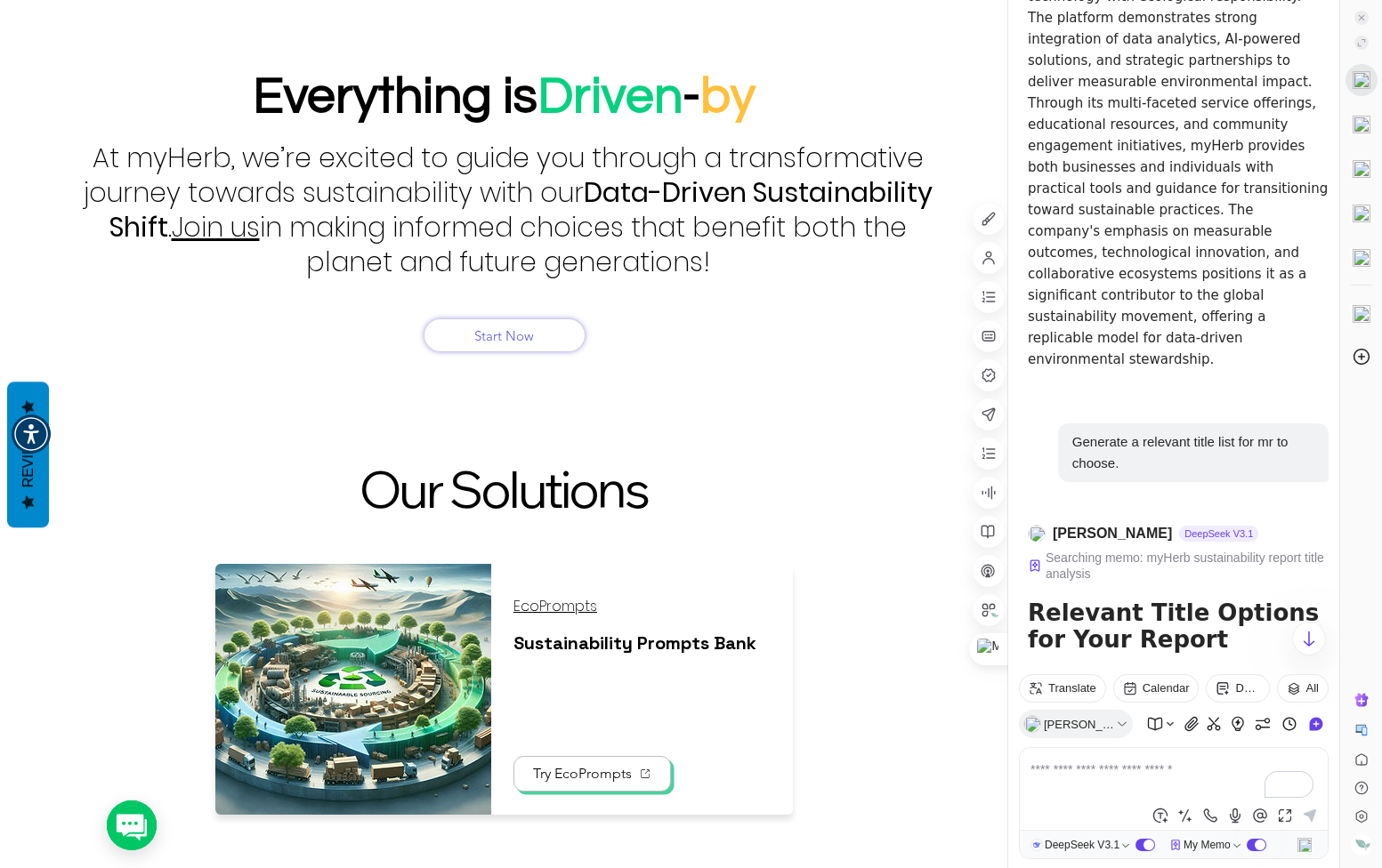
scroll to position [9775, 0]
drag, startPoint x: 1046, startPoint y: 298, endPoint x: 1128, endPoint y: 346, distance: 95.0
drag, startPoint x: 1128, startPoint y: 346, endPoint x: 1109, endPoint y: 353, distance: 20.2
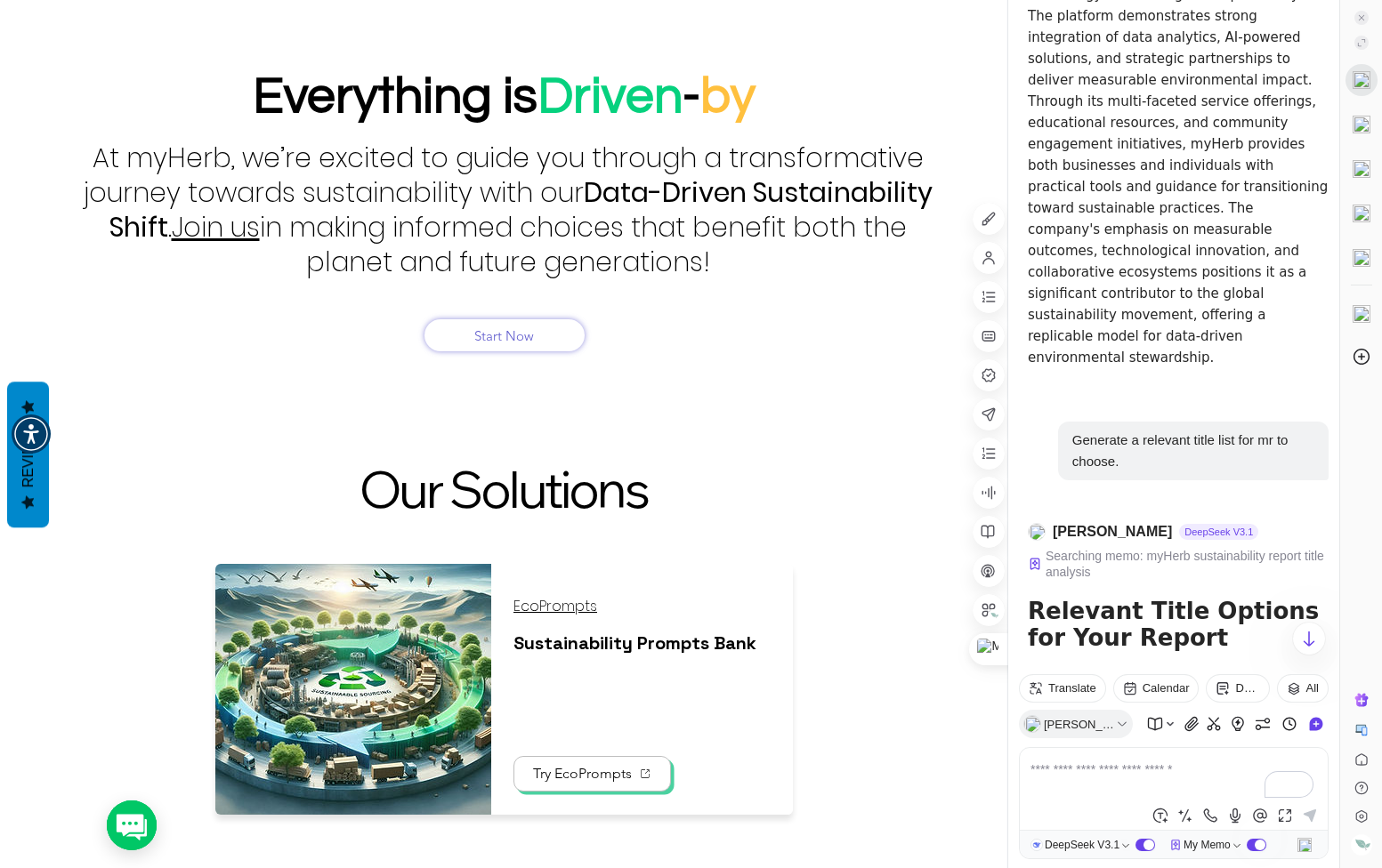
drag, startPoint x: 1109, startPoint y: 353, endPoint x: 1160, endPoint y: 328, distance: 56.8
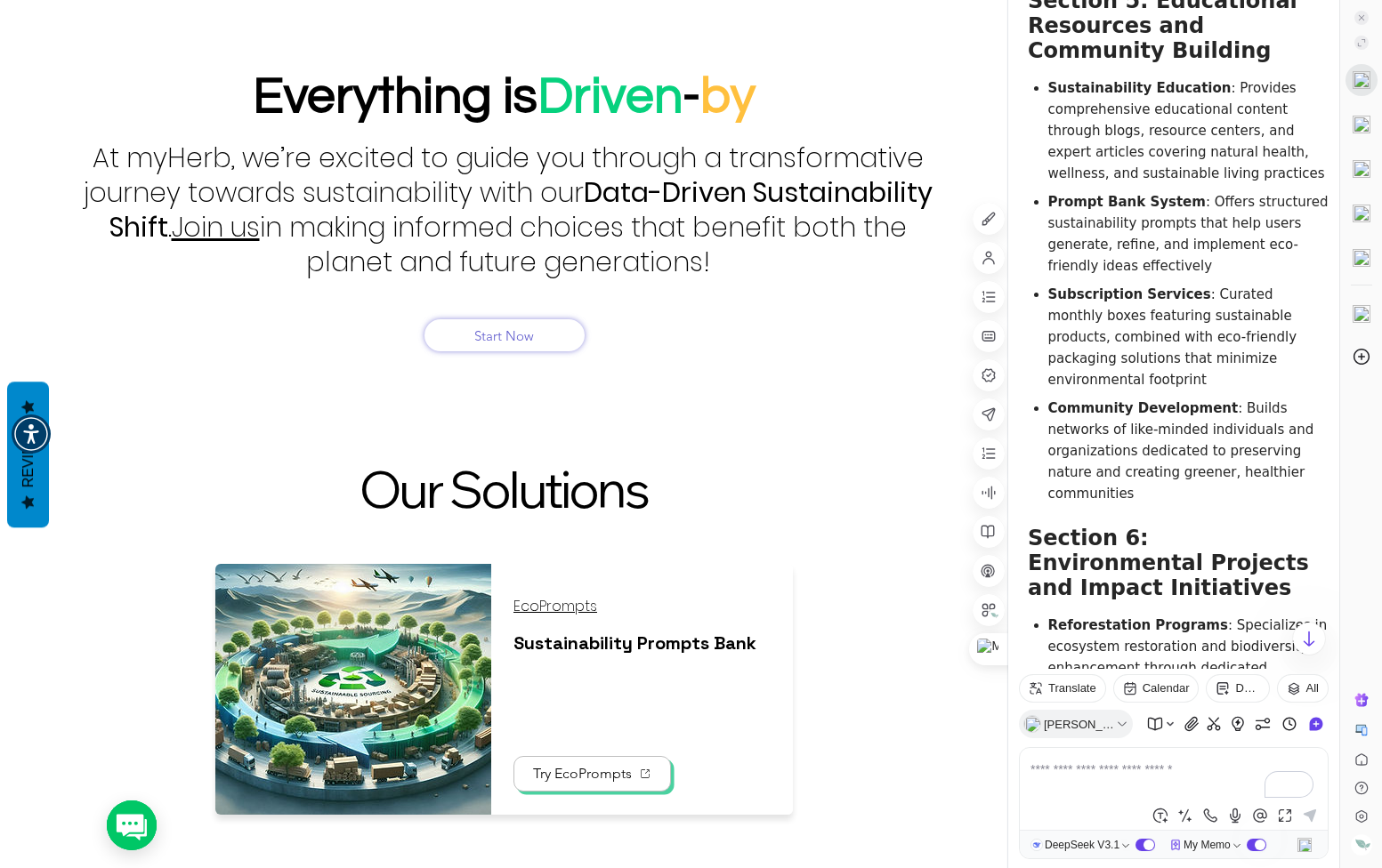
scroll to position [8618, 0]
